Goal: Find specific page/section: Find specific page/section

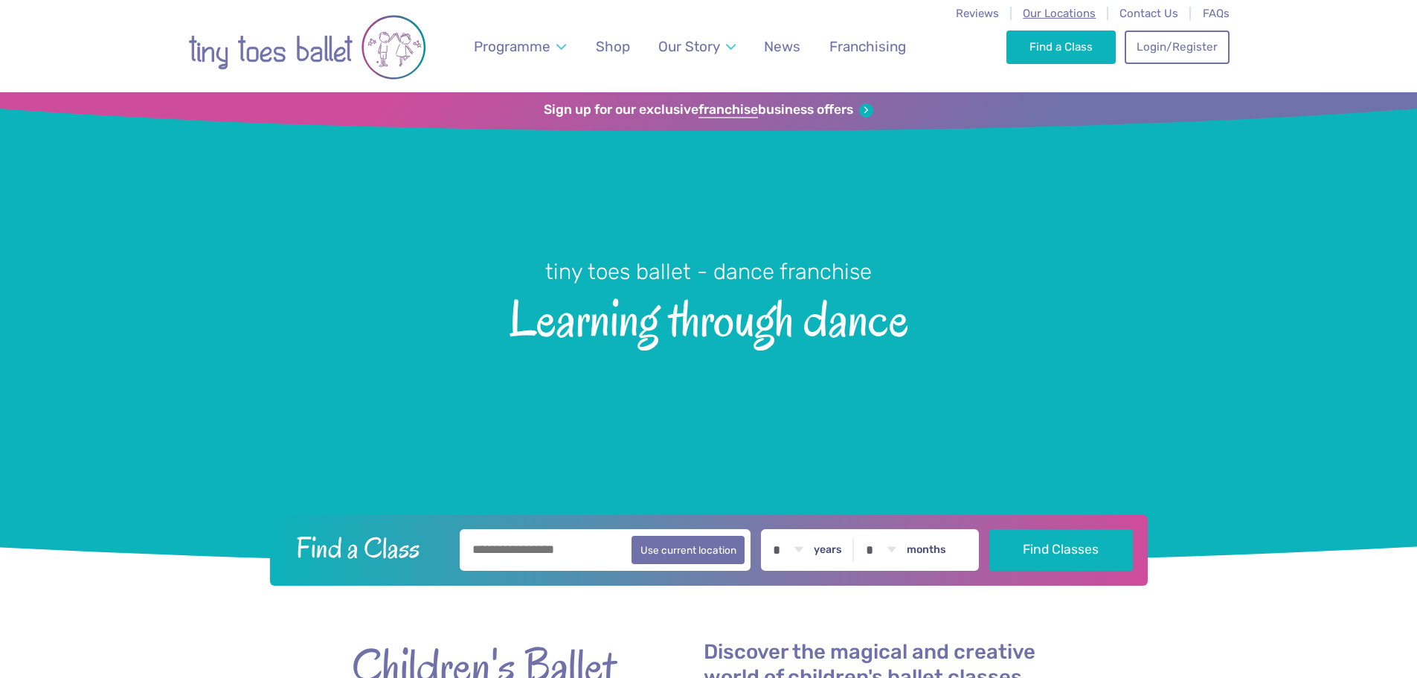
click at [1053, 10] on span "Our Locations" at bounding box center [1059, 13] width 73 height 13
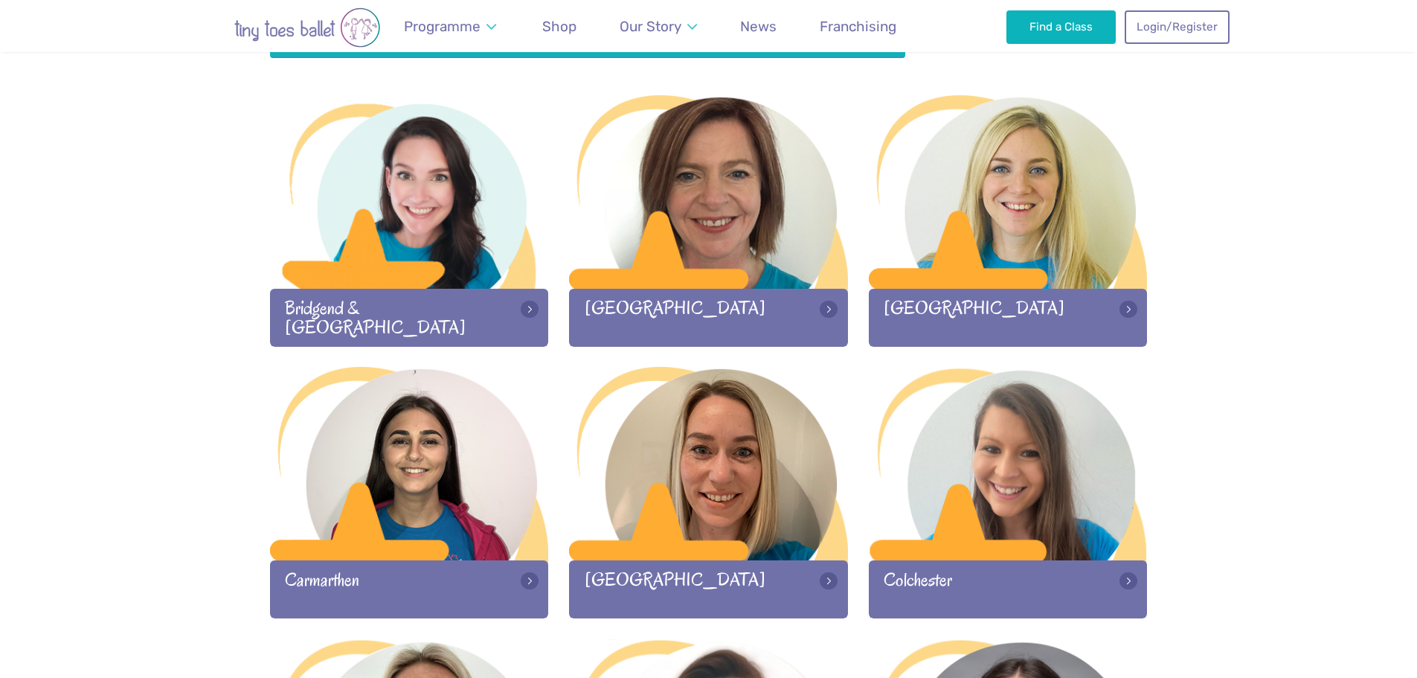
scroll to position [744, 0]
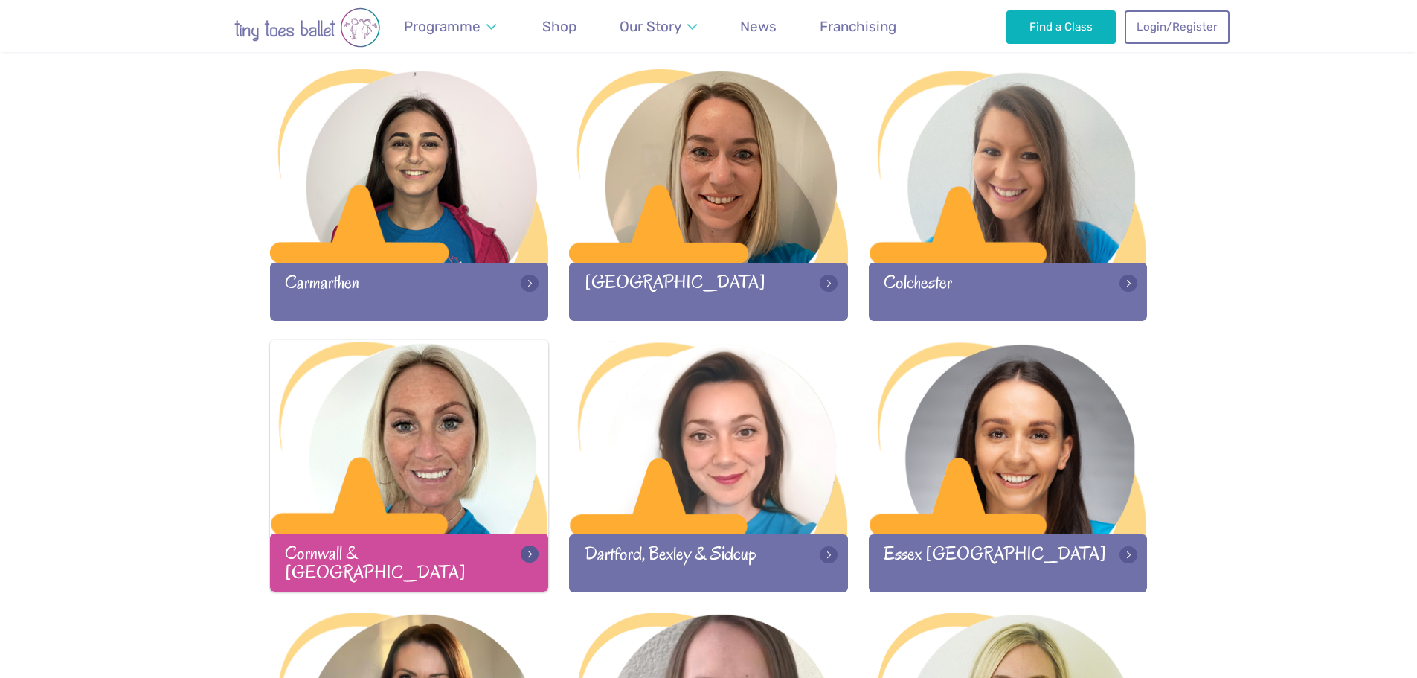
click at [439, 437] on div at bounding box center [409, 438] width 279 height 196
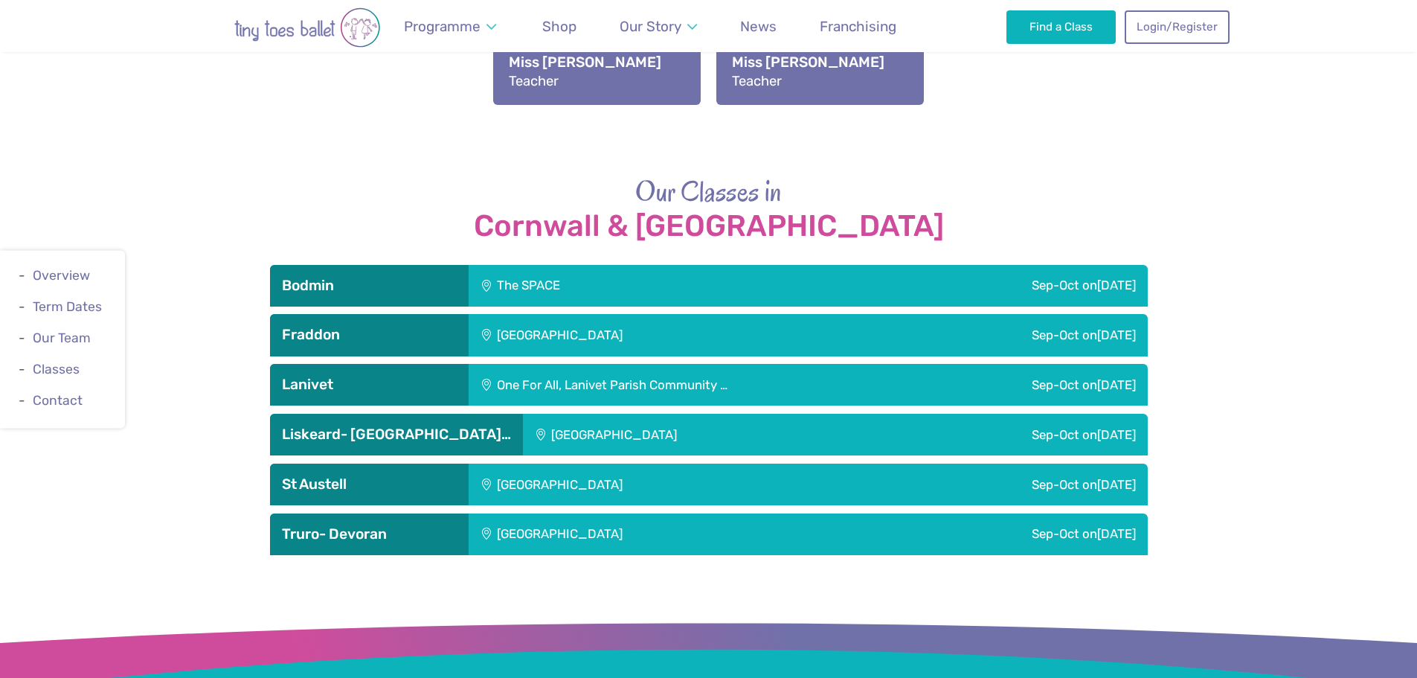
scroll to position [1488, 0]
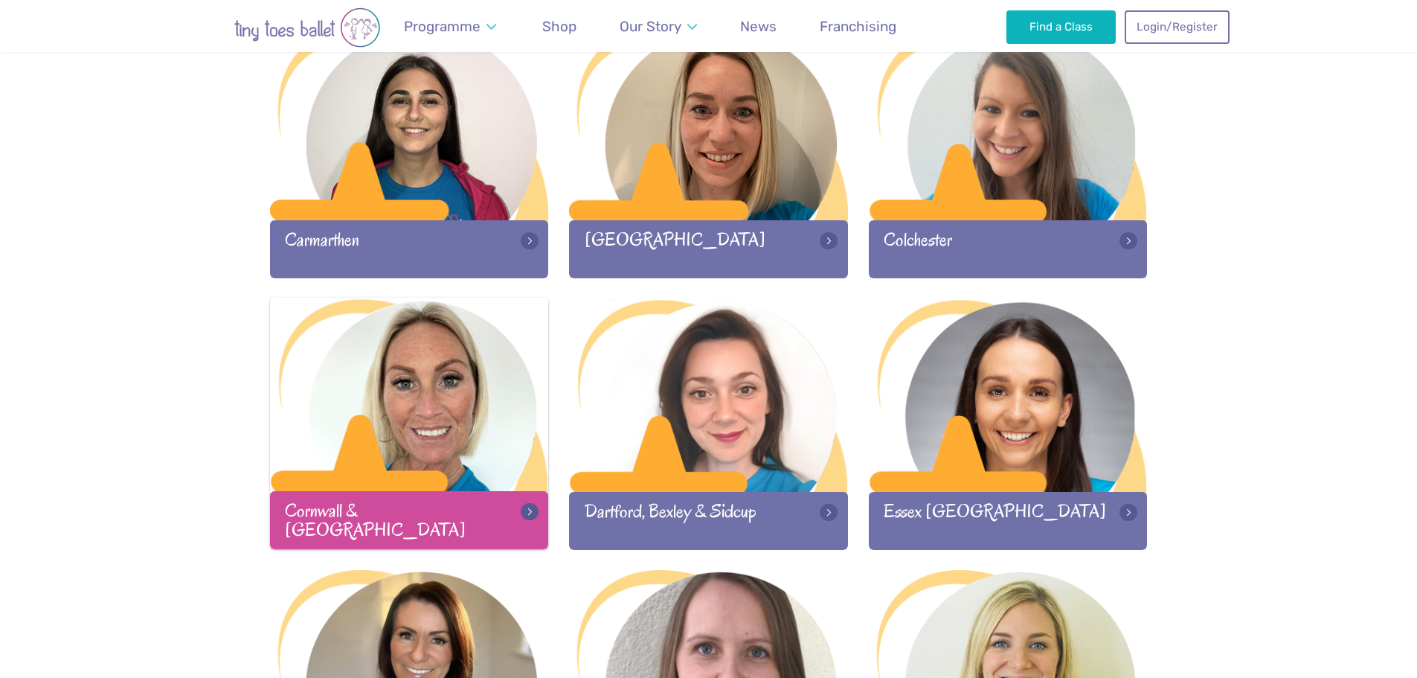
scroll to position [812, 0]
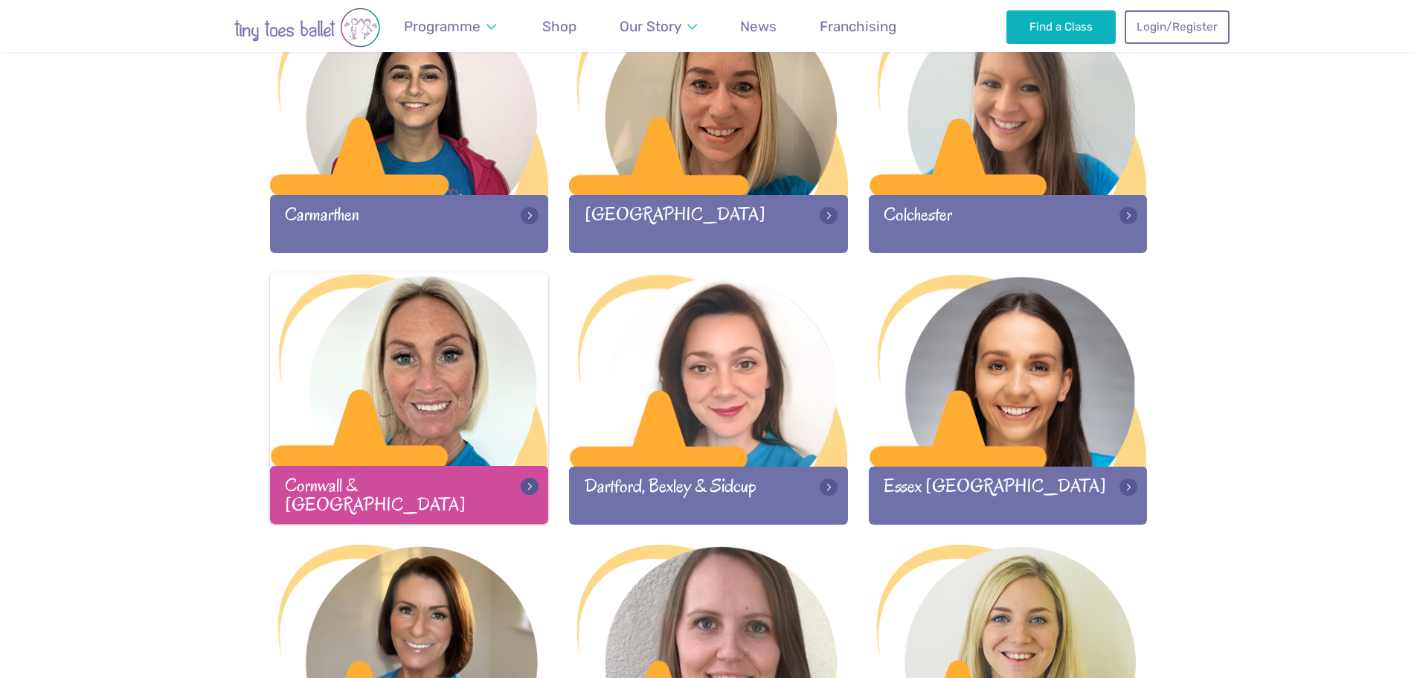
click at [410, 399] on div at bounding box center [409, 370] width 279 height 196
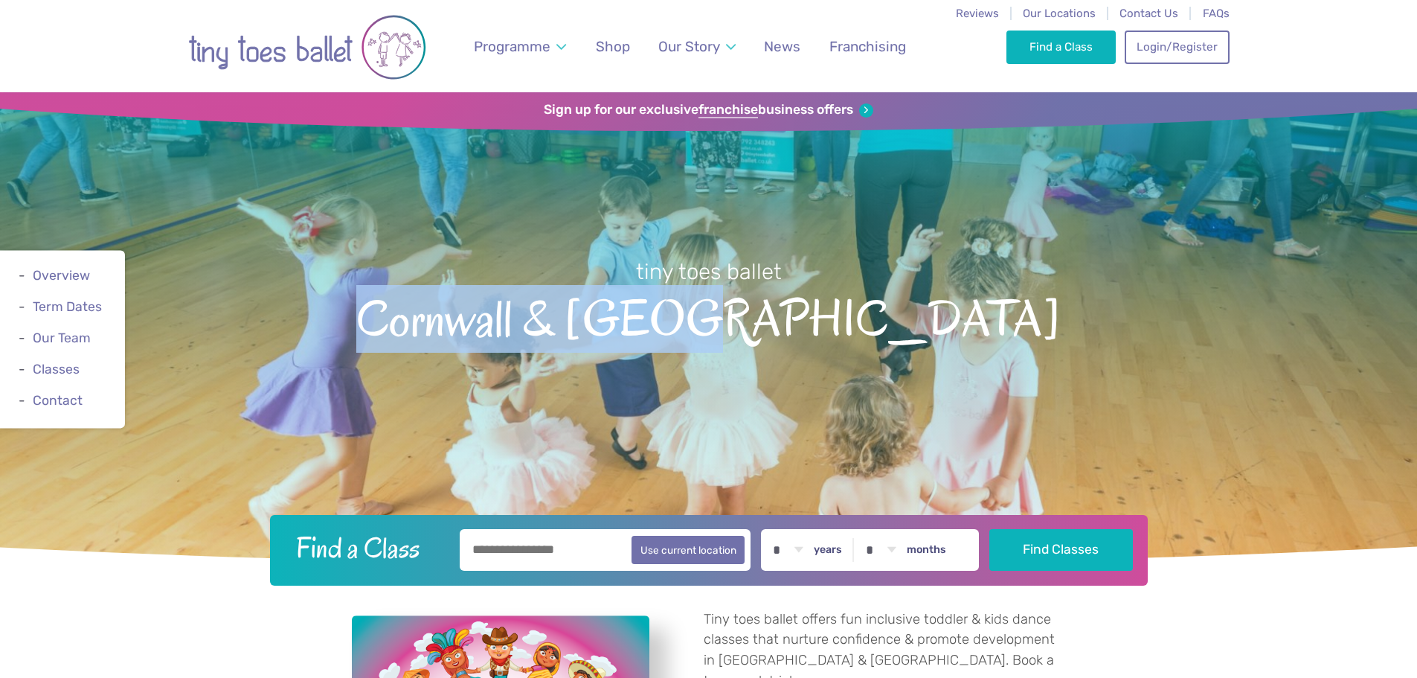
drag, startPoint x: 881, startPoint y: 319, endPoint x: 481, endPoint y: 302, distance: 399.9
click at [481, 302] on span "Cornwall & [GEOGRAPHIC_DATA]" at bounding box center [708, 316] width 1365 height 60
click at [481, 312] on span "Cornwall & [GEOGRAPHIC_DATA]" at bounding box center [708, 316] width 1365 height 60
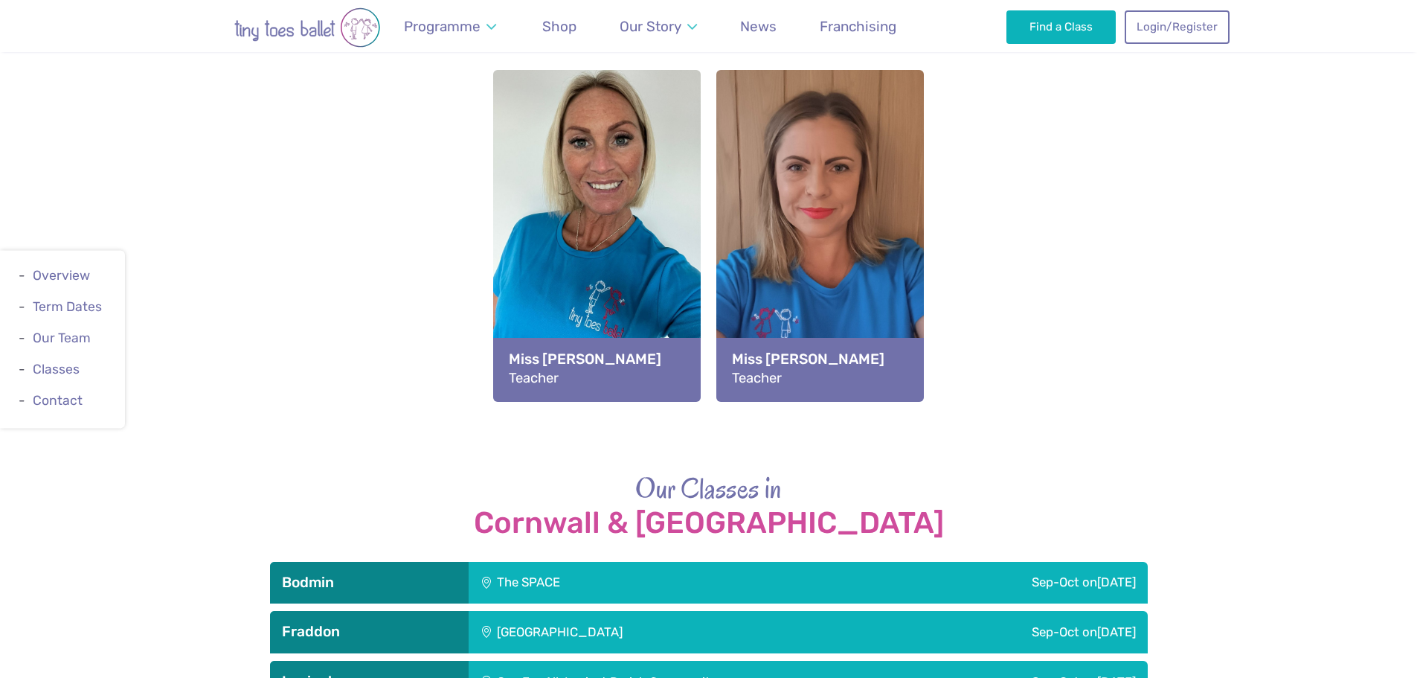
scroll to position [1637, 0]
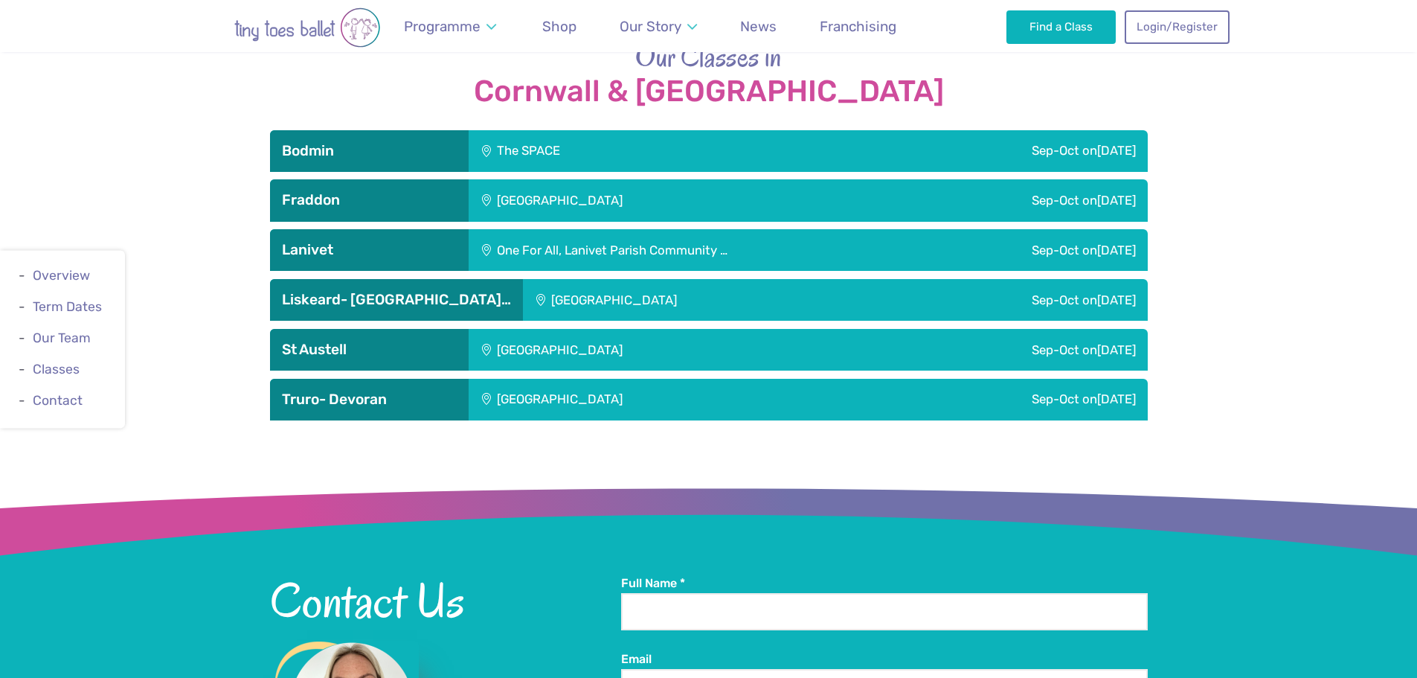
click at [920, 379] on div "Sep-Oct [DATE]" at bounding box center [1000, 400] width 295 height 42
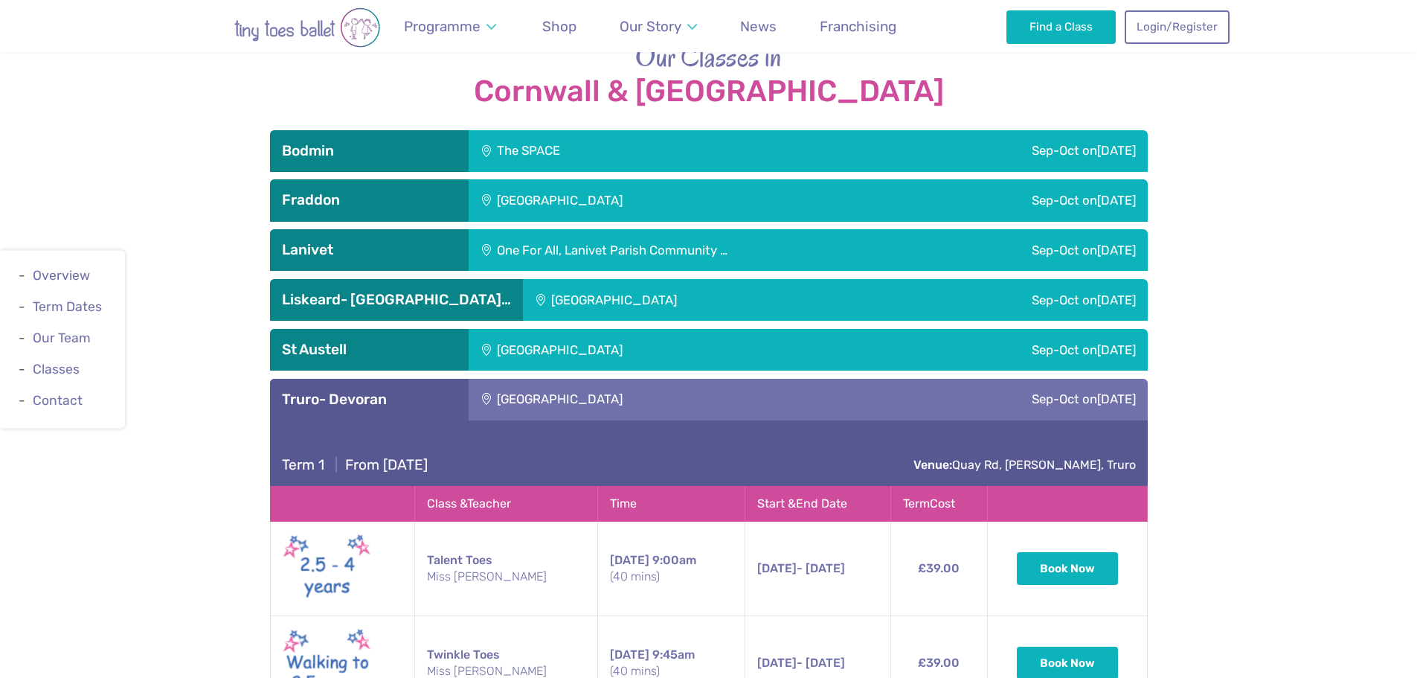
click at [920, 379] on div "Sep-Oct [DATE]" at bounding box center [1000, 400] width 295 height 42
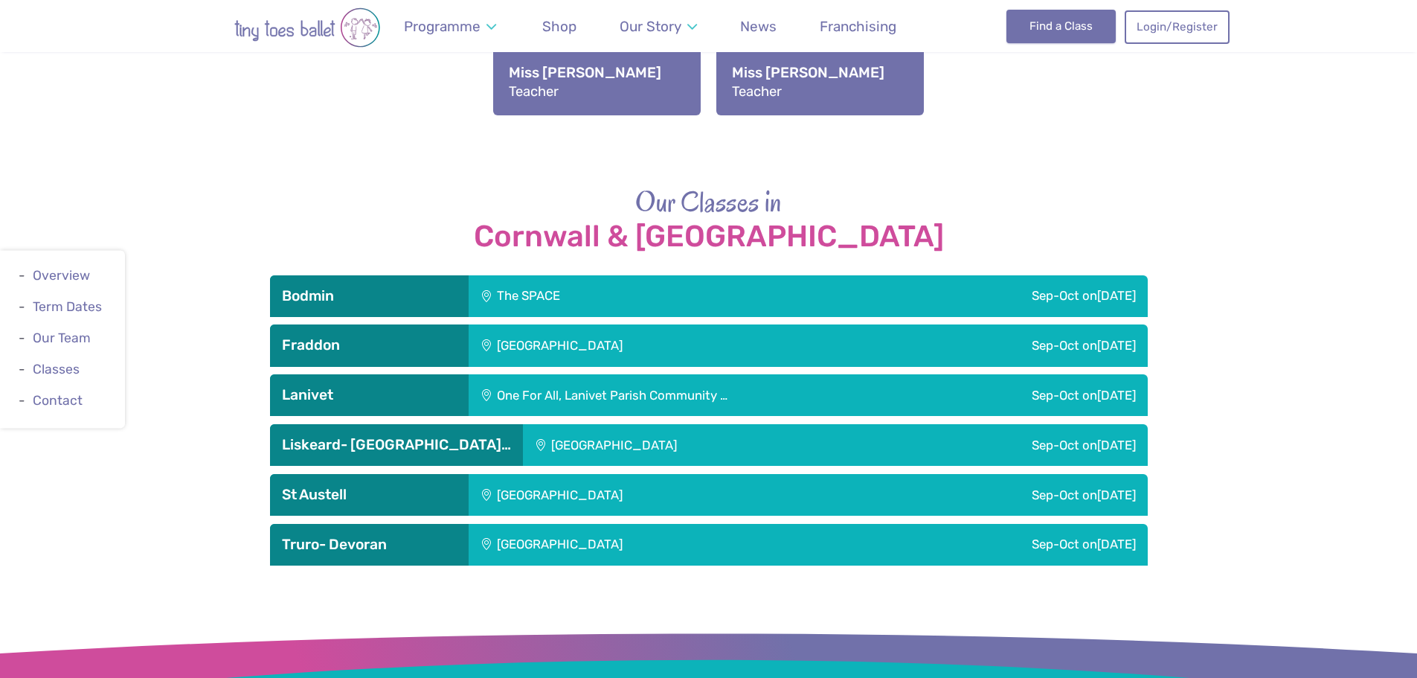
scroll to position [1488, 0]
